Goal: Find contact information: Obtain details needed to contact an individual or organization

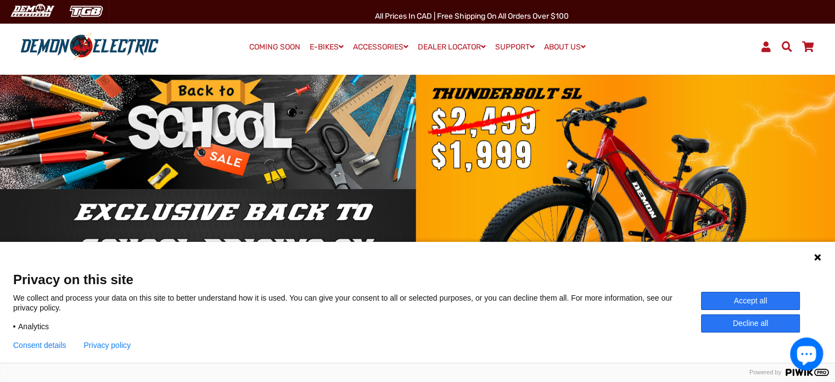
click at [747, 322] on button "Decline all" at bounding box center [750, 323] width 99 height 18
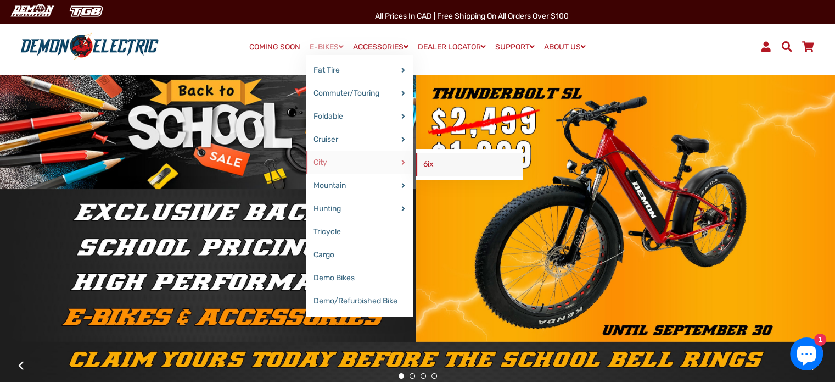
click at [419, 164] on link "6ix" at bounding box center [469, 164] width 107 height 23
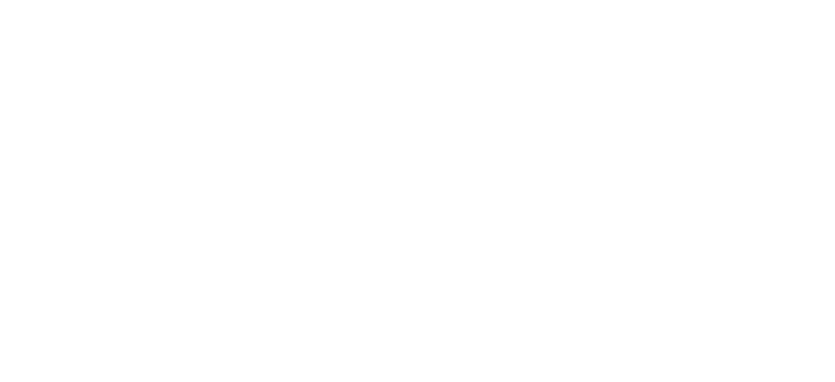
select select "******"
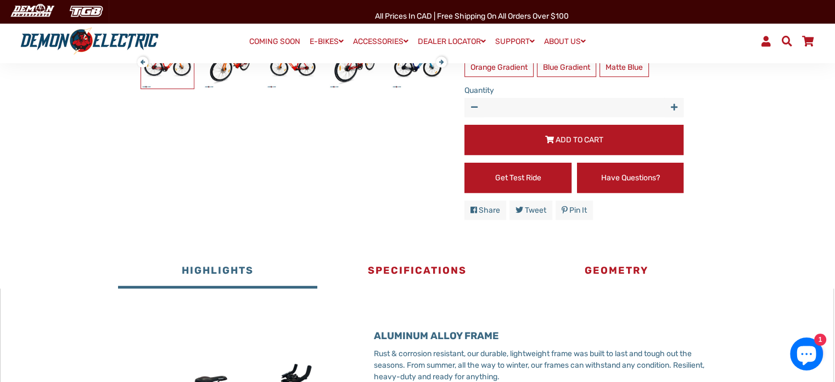
scroll to position [494, 0]
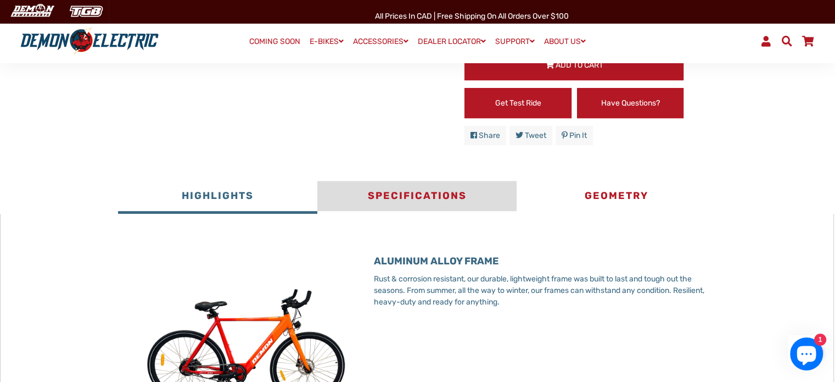
click at [414, 193] on button "Specifications" at bounding box center [416, 197] width 199 height 33
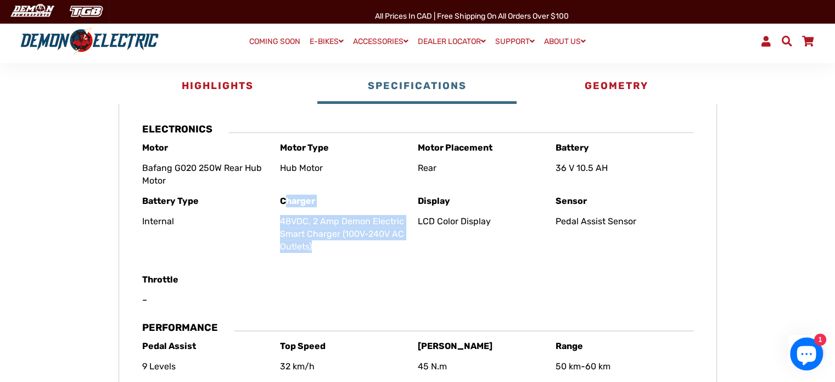
scroll to position [0, 0]
drag, startPoint x: 281, startPoint y: 197, endPoint x: 334, endPoint y: 244, distance: 70.4
click at [337, 244] on div "Charger 48VDC, 2 Amp Demon Electric Smart Charger (100V-240V AC Outlets)" at bounding box center [349, 233] width 138 height 79
copy div "Charger 48VDC, 2 Amp Demon Electric Smart Charger (100V-240V AC Outlets)"
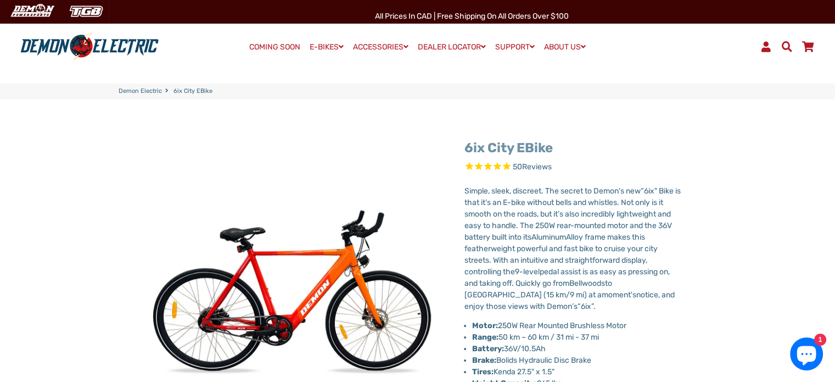
drag, startPoint x: 466, startPoint y: 147, endPoint x: 552, endPoint y: 152, distance: 86.8
copy link "6ix City eBike"
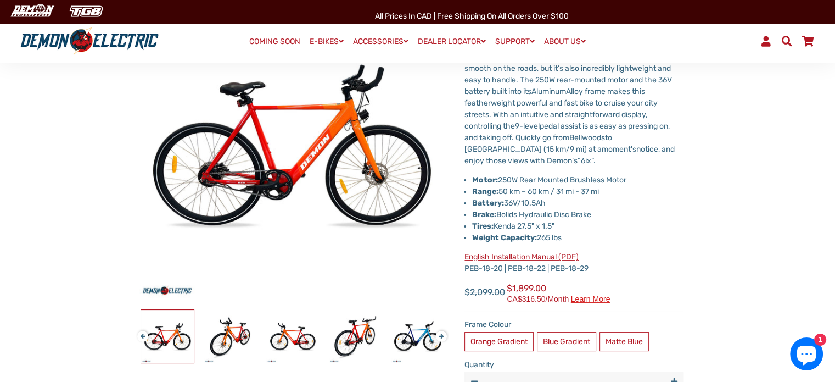
scroll to position [165, 0]
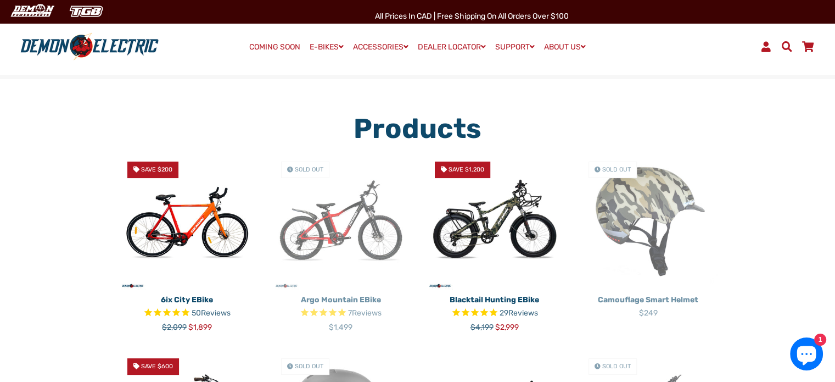
click at [788, 40] on link "Search" at bounding box center [786, 46] width 21 height 19
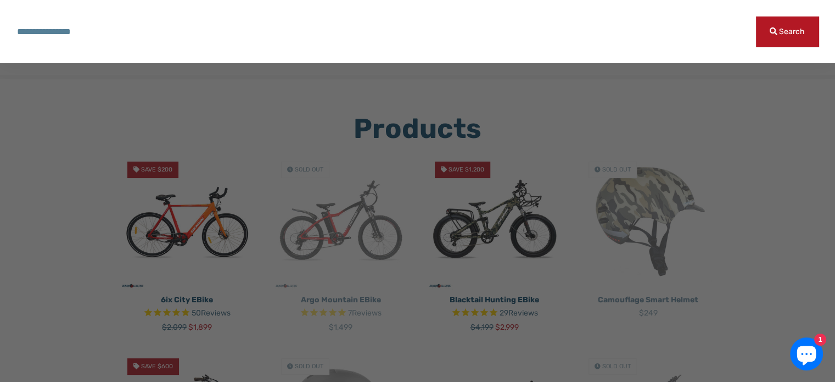
click at [61, 29] on input "Search our store" at bounding box center [385, 31] width 739 height 30
paste input "**********"
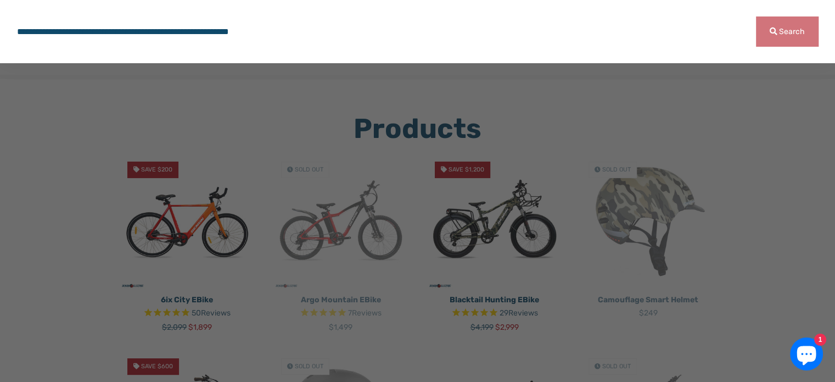
type input "**********"
click at [797, 43] on button "Search" at bounding box center [787, 31] width 63 height 30
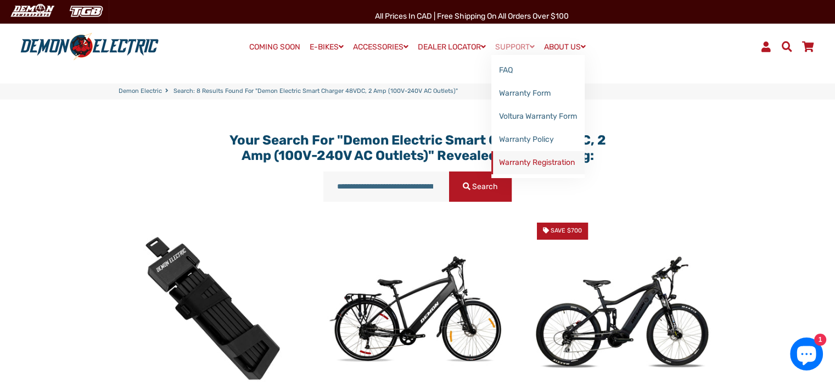
click at [518, 167] on link "Warranty Registration" at bounding box center [537, 162] width 93 height 23
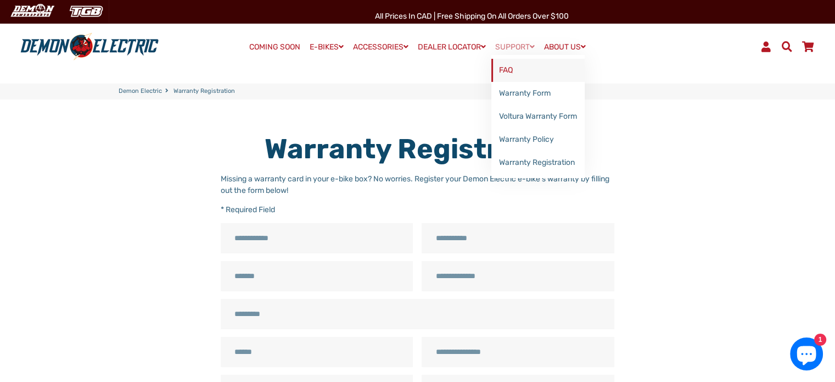
click at [514, 65] on link "FAQ" at bounding box center [537, 70] width 93 height 23
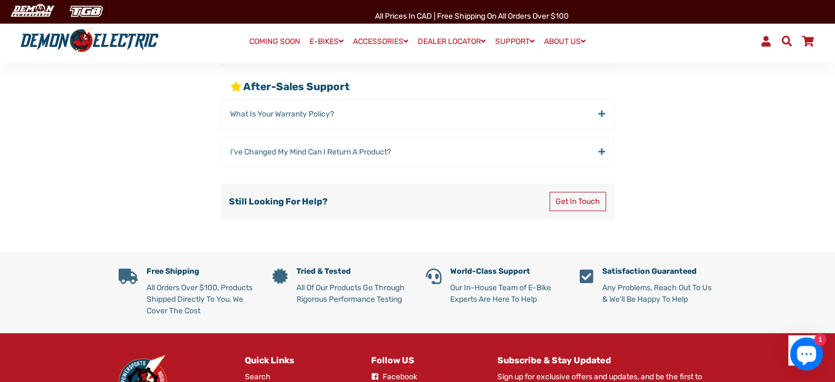
scroll to position [494, 0]
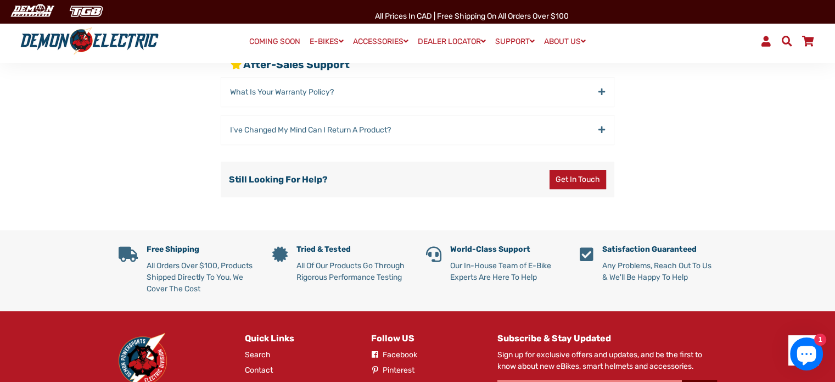
click at [591, 180] on link "Get in Touch" at bounding box center [578, 179] width 57 height 19
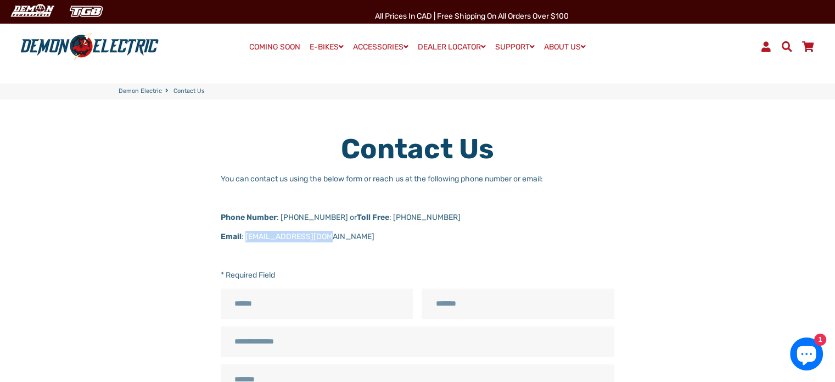
drag, startPoint x: 246, startPoint y: 235, endPoint x: 321, endPoint y: 231, distance: 74.8
click at [321, 231] on p "Email : [EMAIL_ADDRESS][DOMAIN_NAME]" at bounding box center [418, 237] width 394 height 12
copy p "[EMAIL_ADDRESS][DOMAIN_NAME]"
